Goal: Check status: Check status

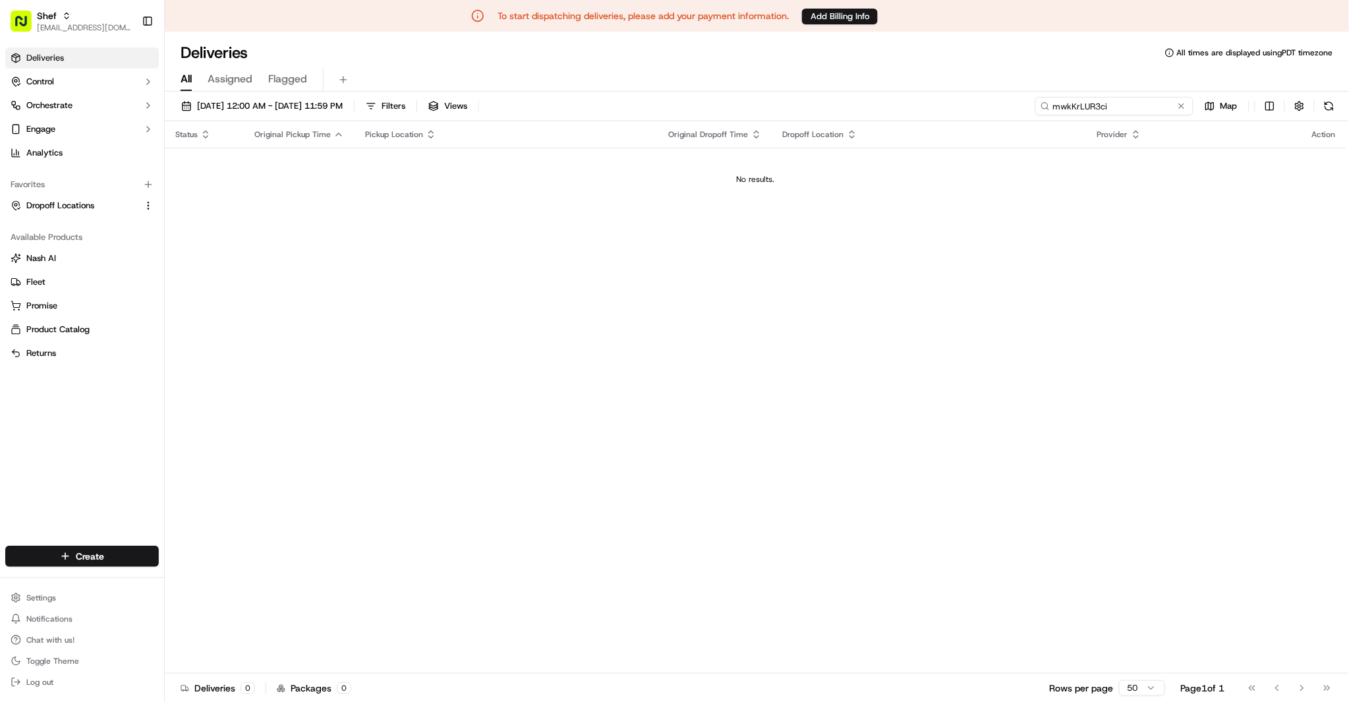
click at [1121, 107] on input "mwkKrLUR3ci" at bounding box center [1114, 106] width 158 height 18
paste input "FwrjMQQ43JF"
type input "FwrjMQQ43JF"
click at [280, 98] on button "[DATE] 12:00 AM - [DATE] 11:59 PM" at bounding box center [261, 106] width 173 height 18
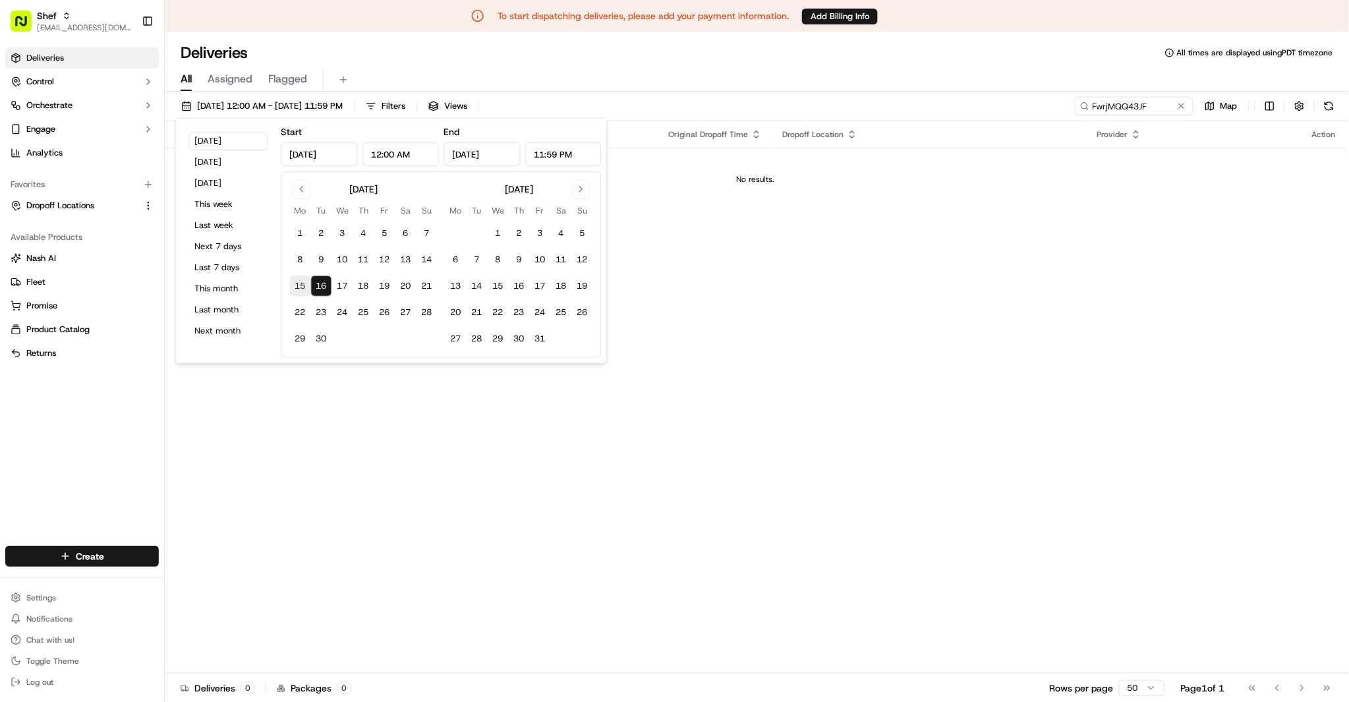
click at [300, 284] on button "15" at bounding box center [300, 285] width 21 height 21
type input "[DATE]"
click at [1110, 103] on input "FwrjMQQ43JF" at bounding box center [1114, 106] width 158 height 18
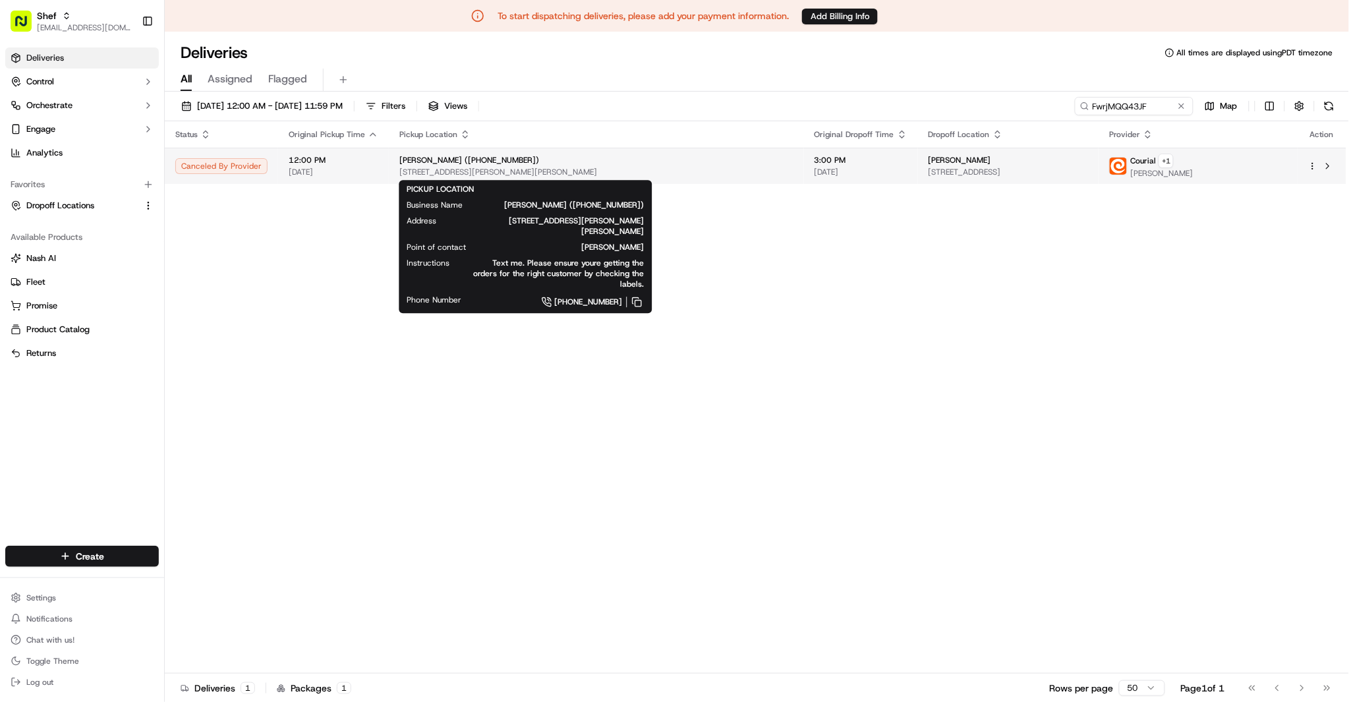
click at [545, 159] on div "[PERSON_NAME] ([PHONE_NUMBER])" at bounding box center [596, 160] width 394 height 11
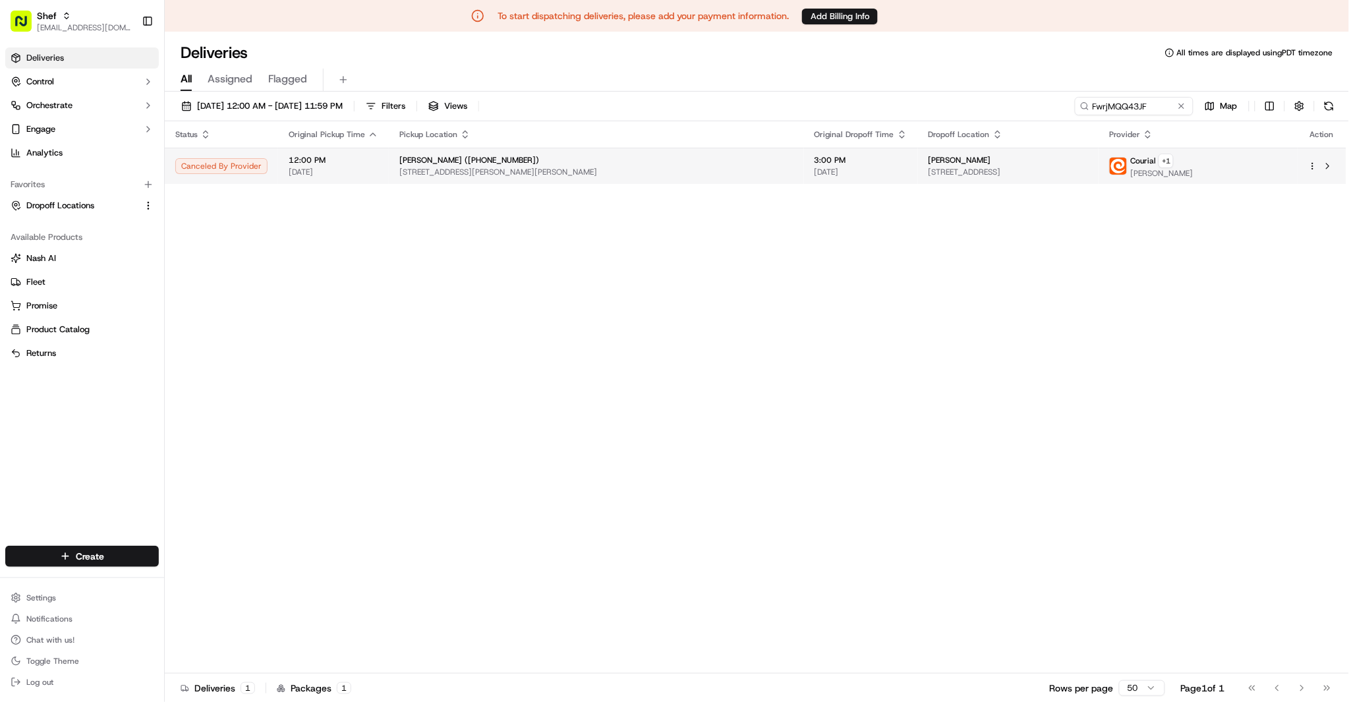
click at [928, 169] on span "[STREET_ADDRESS]" at bounding box center [1008, 172] width 160 height 11
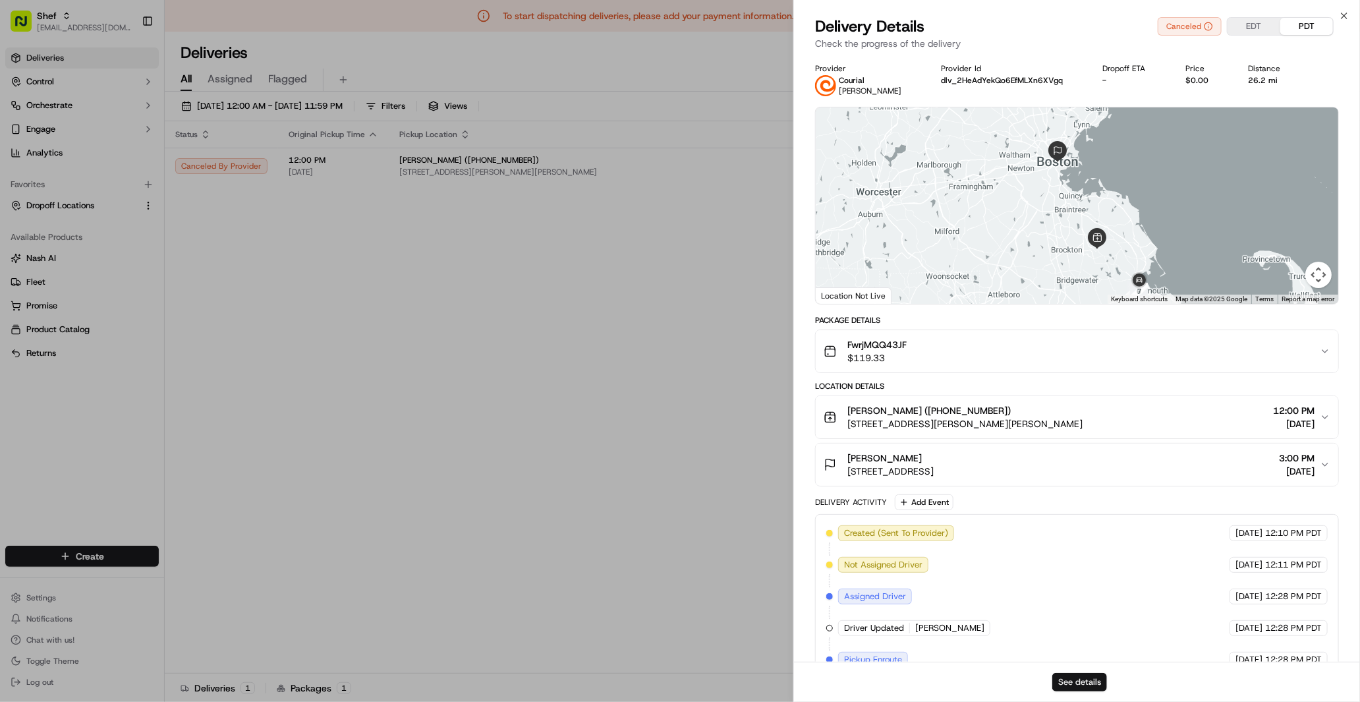
click at [1079, 631] on button "See details" at bounding box center [1079, 682] width 55 height 18
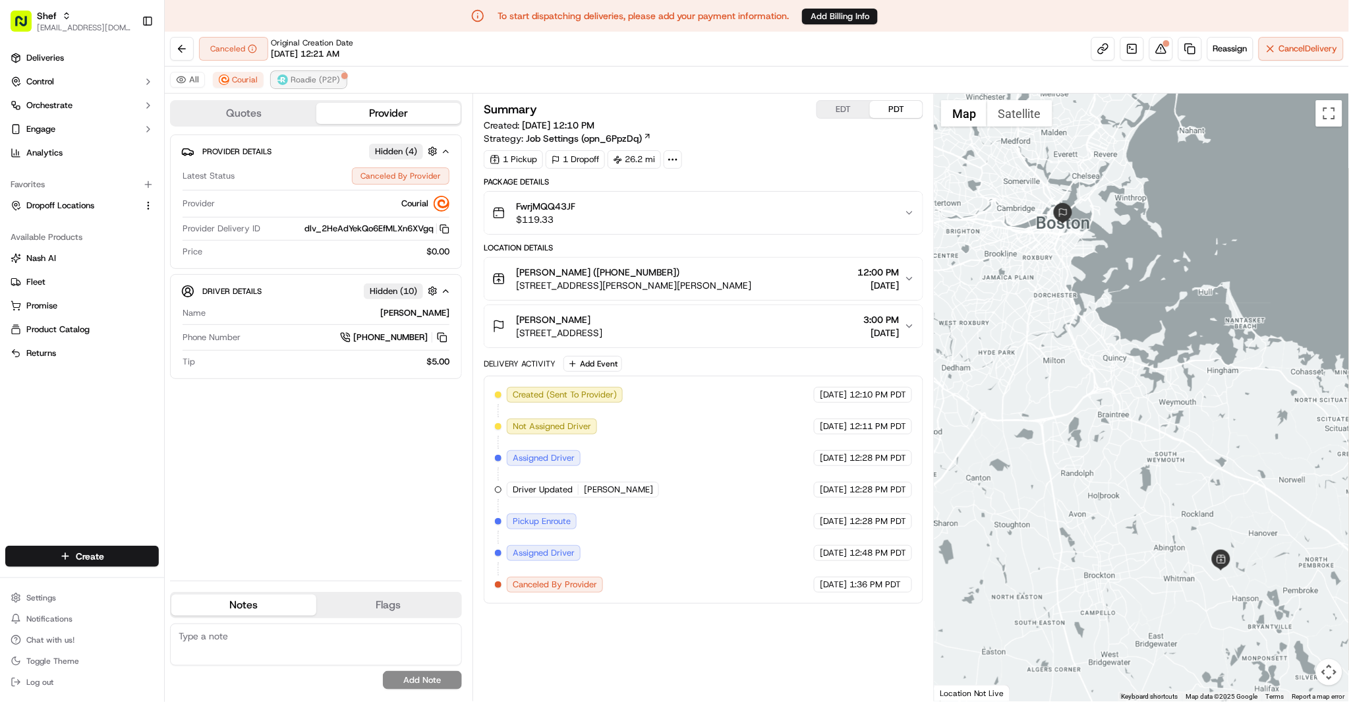
click at [305, 82] on span "Roadie (P2P)" at bounding box center [315, 79] width 49 height 11
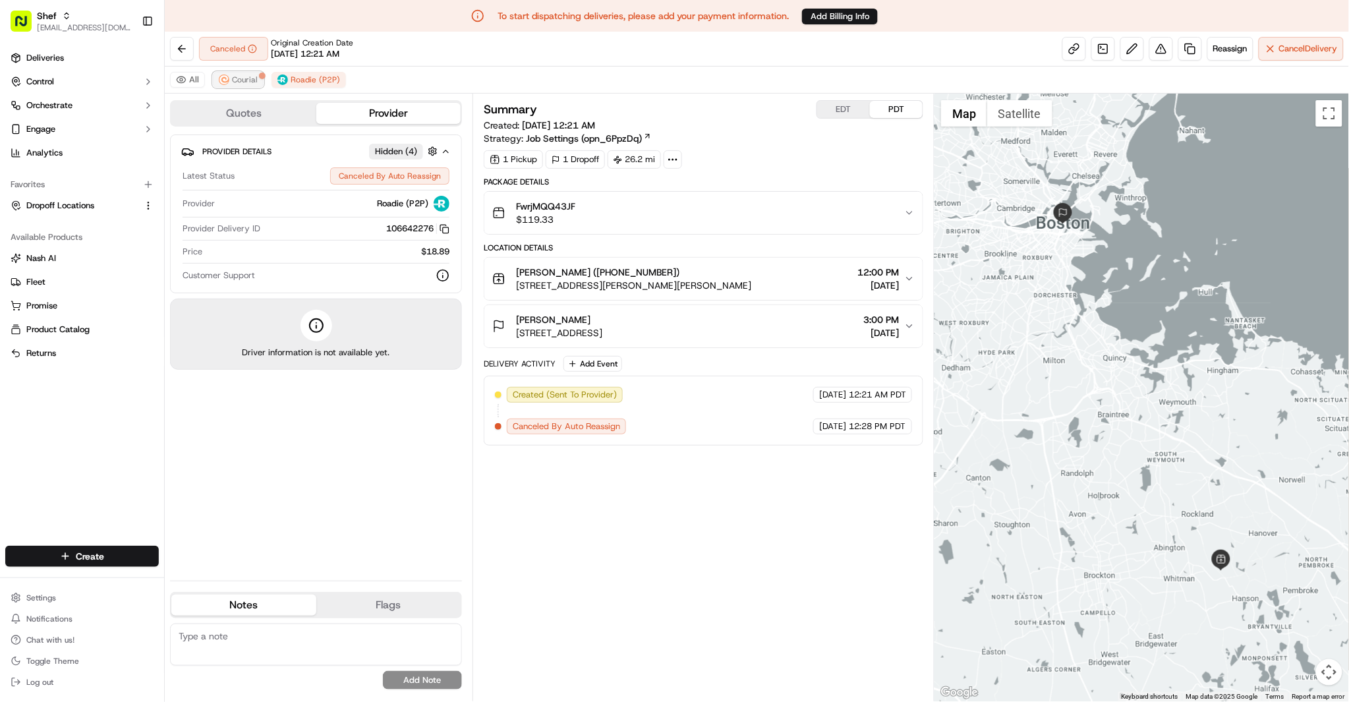
click at [239, 82] on span "Courial" at bounding box center [245, 79] width 26 height 11
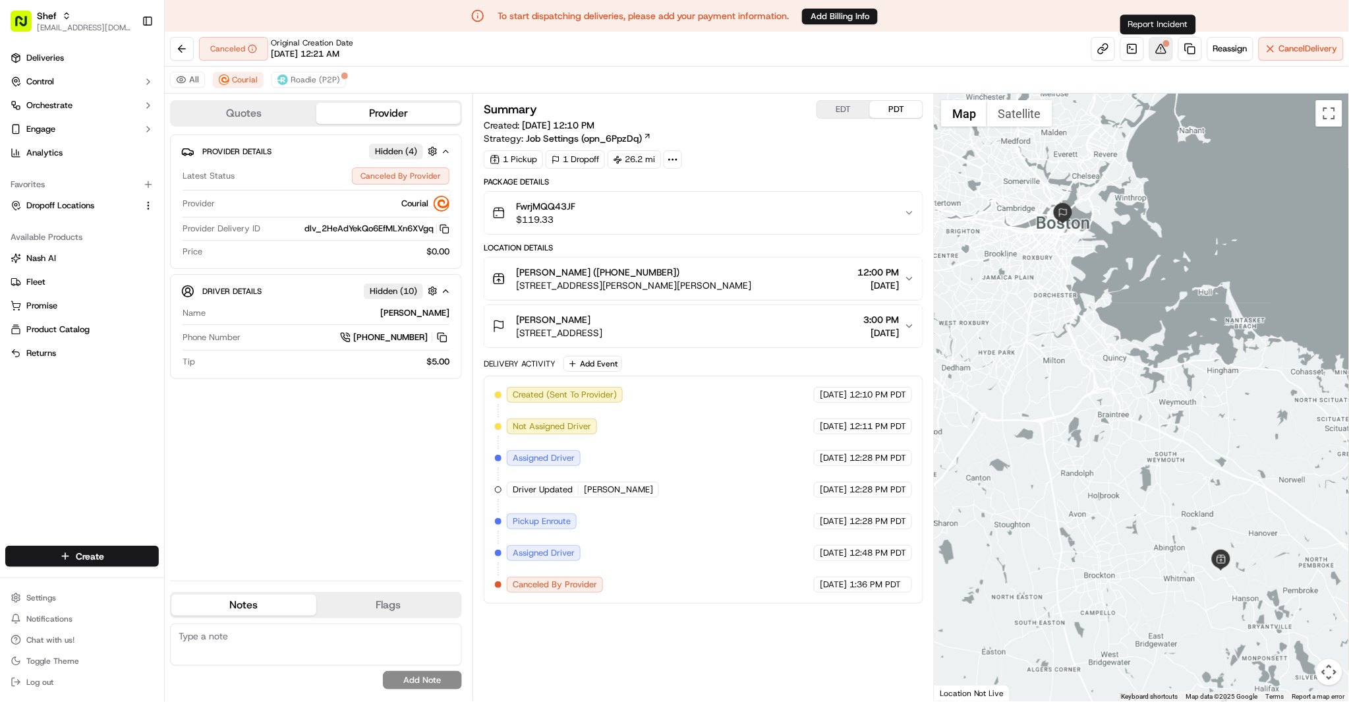
click at [1160, 51] on button at bounding box center [1161, 49] width 24 height 24
click at [331, 86] on button "Roadie (P2P)" at bounding box center [308, 80] width 74 height 16
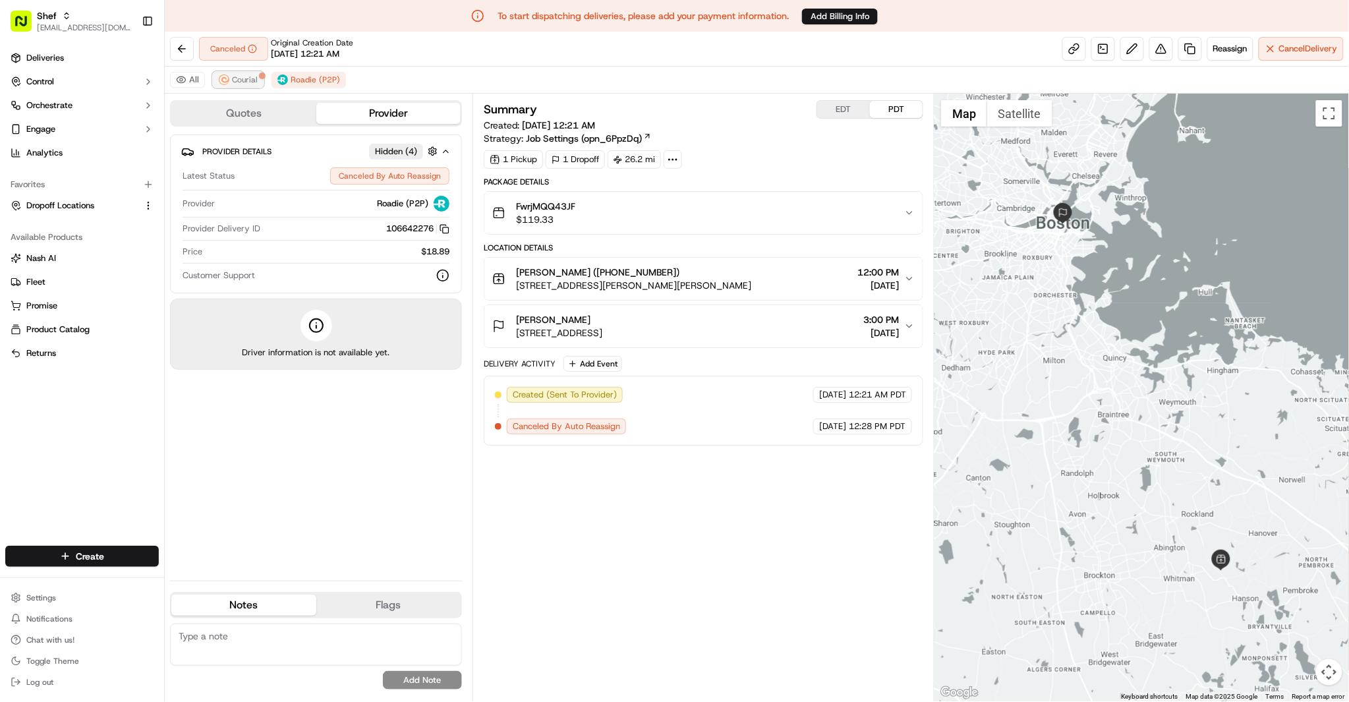
click at [246, 84] on span "Courial" at bounding box center [245, 79] width 26 height 11
